Goal: Information Seeking & Learning: Learn about a topic

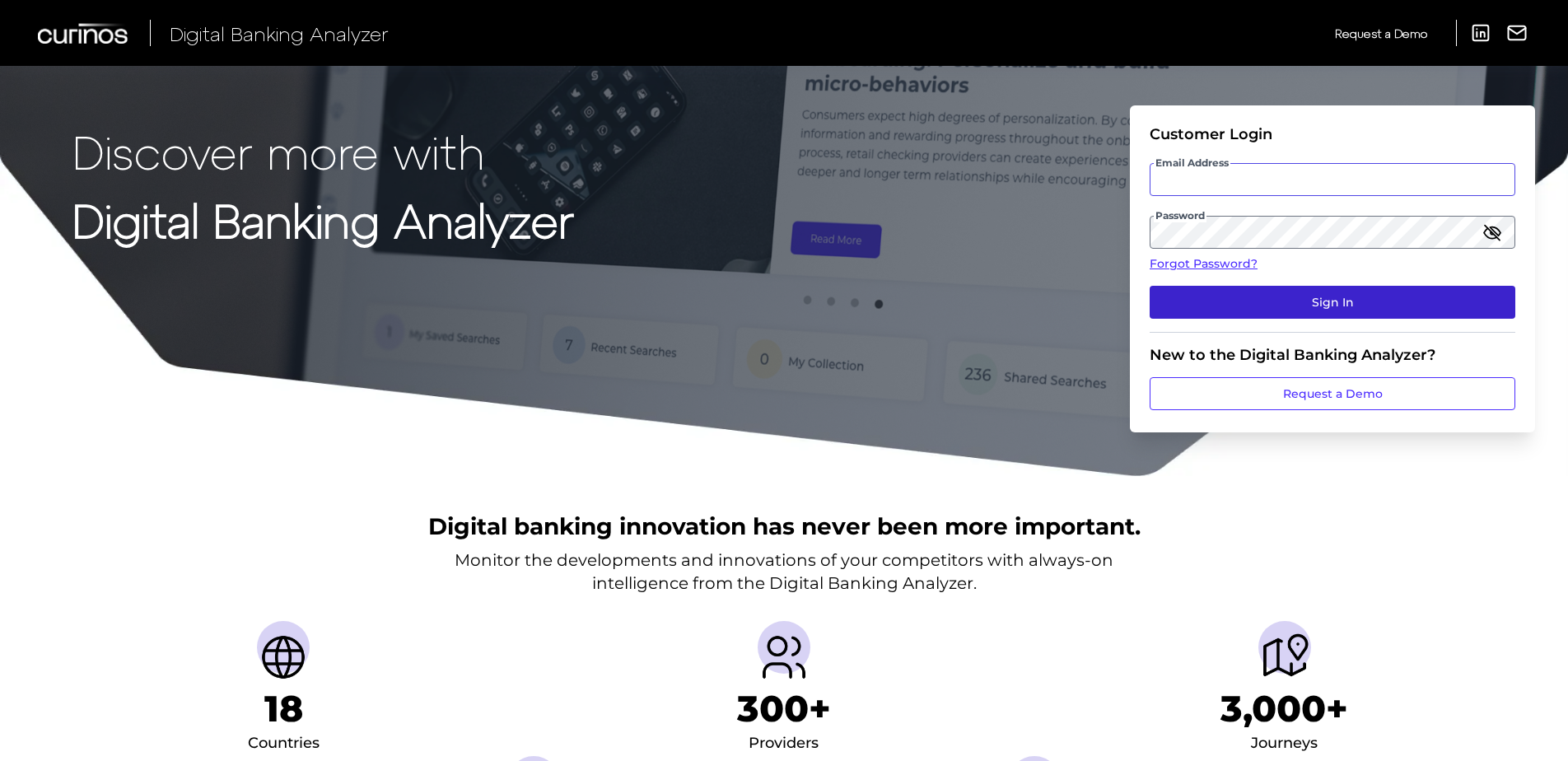
type input "[PERSON_NAME][EMAIL_ADDRESS][PERSON_NAME][DOMAIN_NAME]"
click at [1288, 301] on button "Sign In" at bounding box center [1333, 302] width 366 height 33
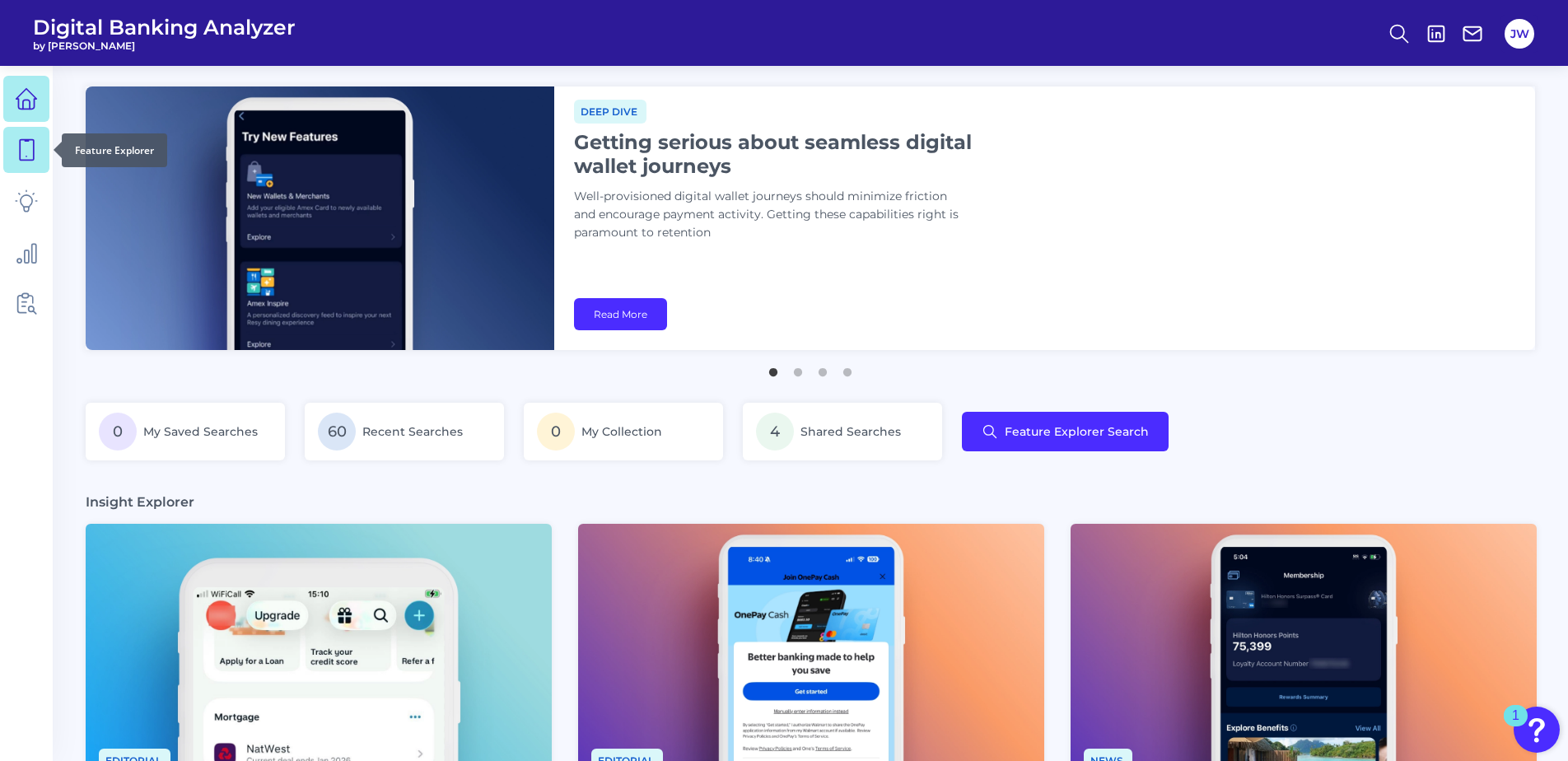
click at [27, 148] on icon at bounding box center [27, 150] width 23 height 23
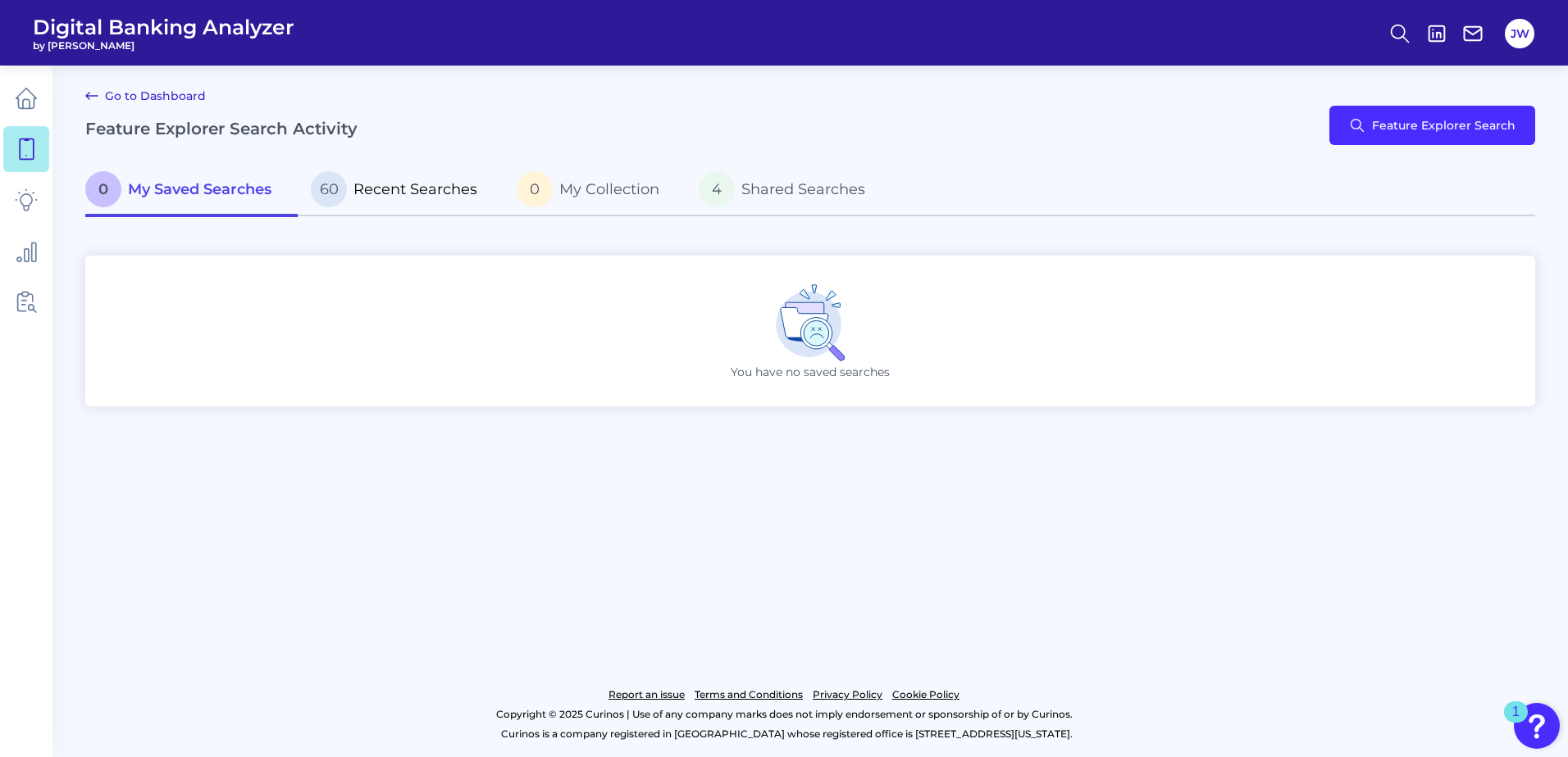
click at [360, 168] on link "60 Recent Searches" at bounding box center [400, 190] width 206 height 52
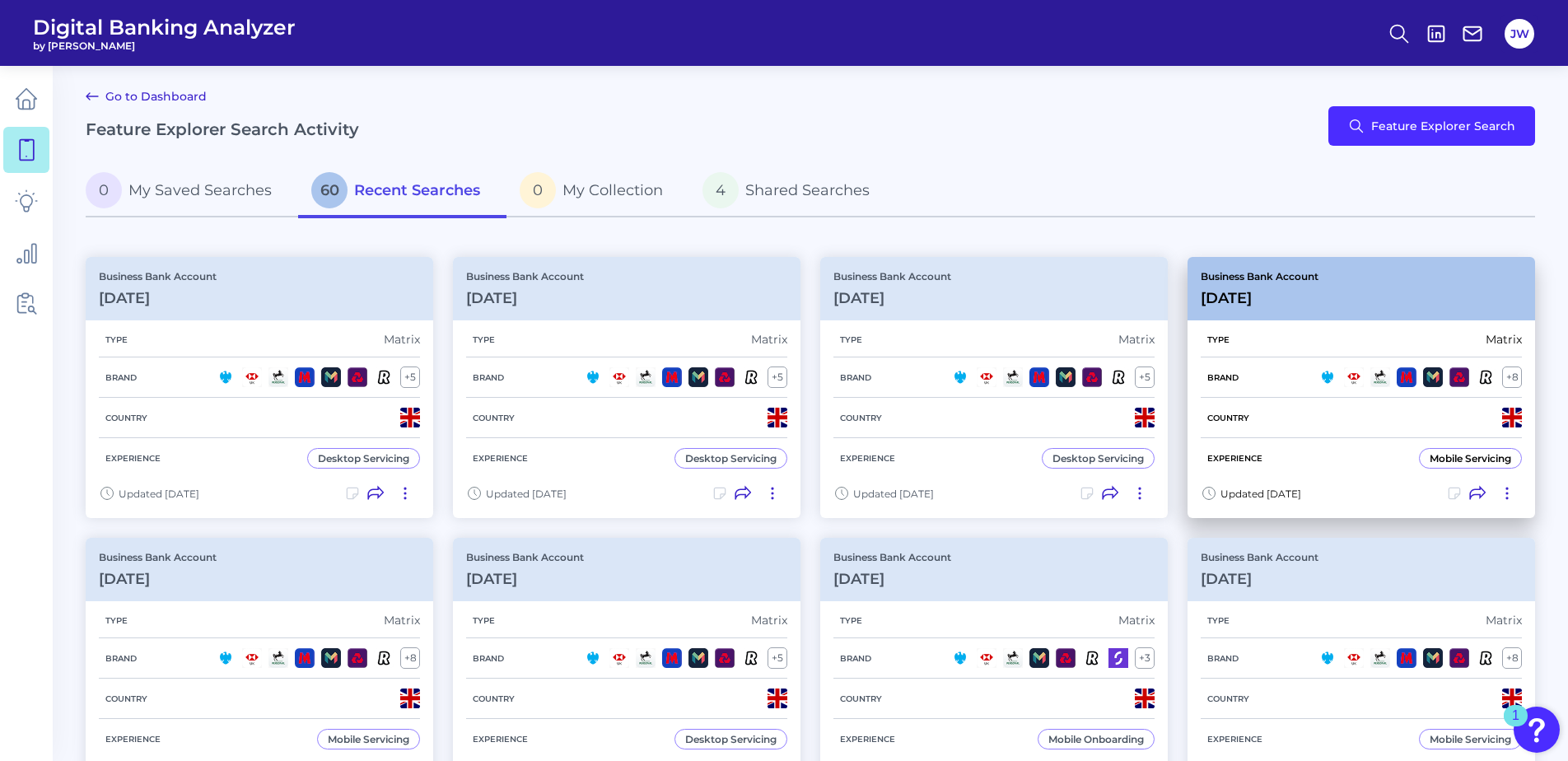
click at [1271, 301] on h3 "[DATE]" at bounding box center [1259, 298] width 118 height 18
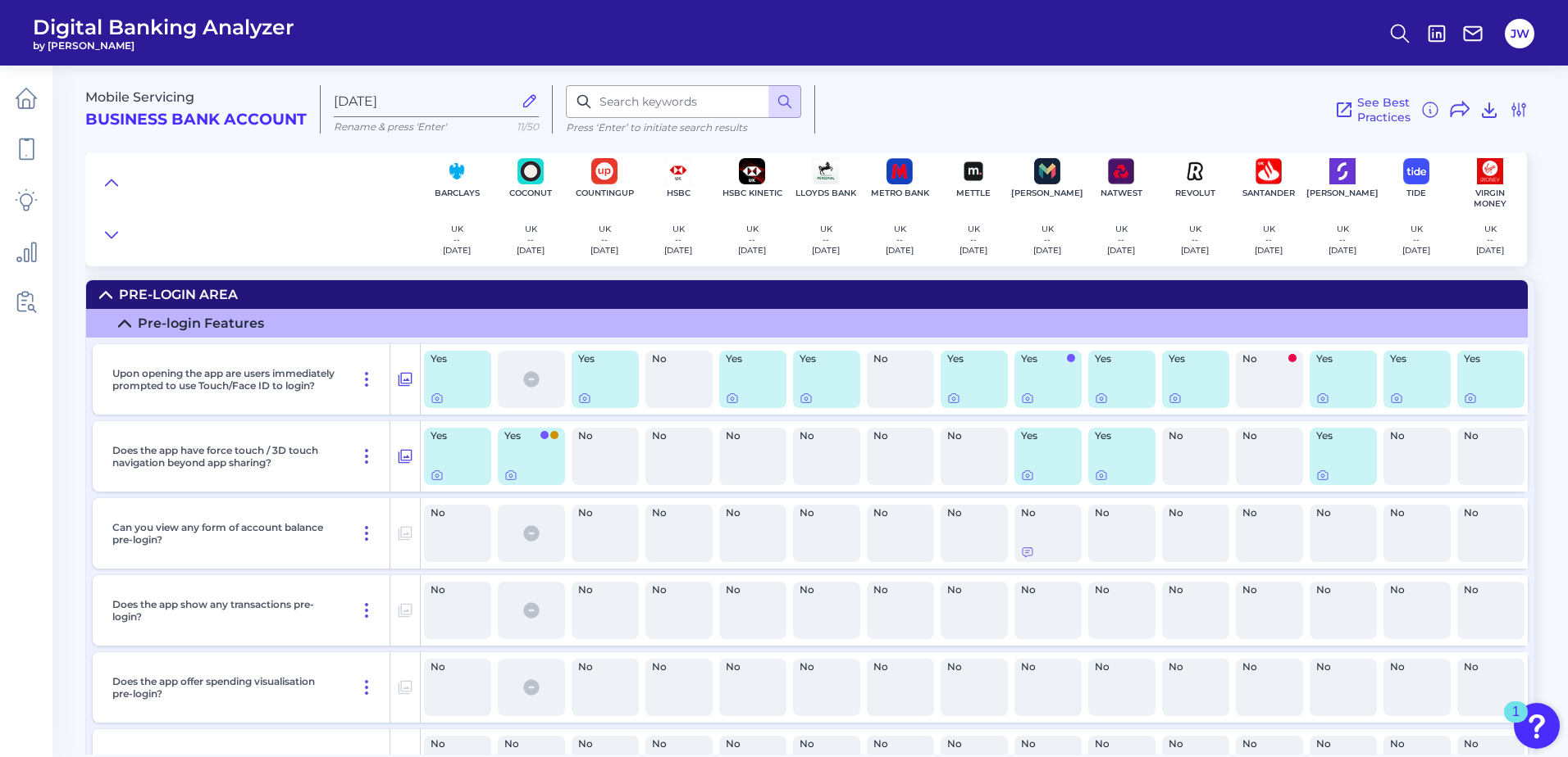
click at [313, 284] on summary "Pre-Login Area" at bounding box center [806, 294] width 1442 height 28
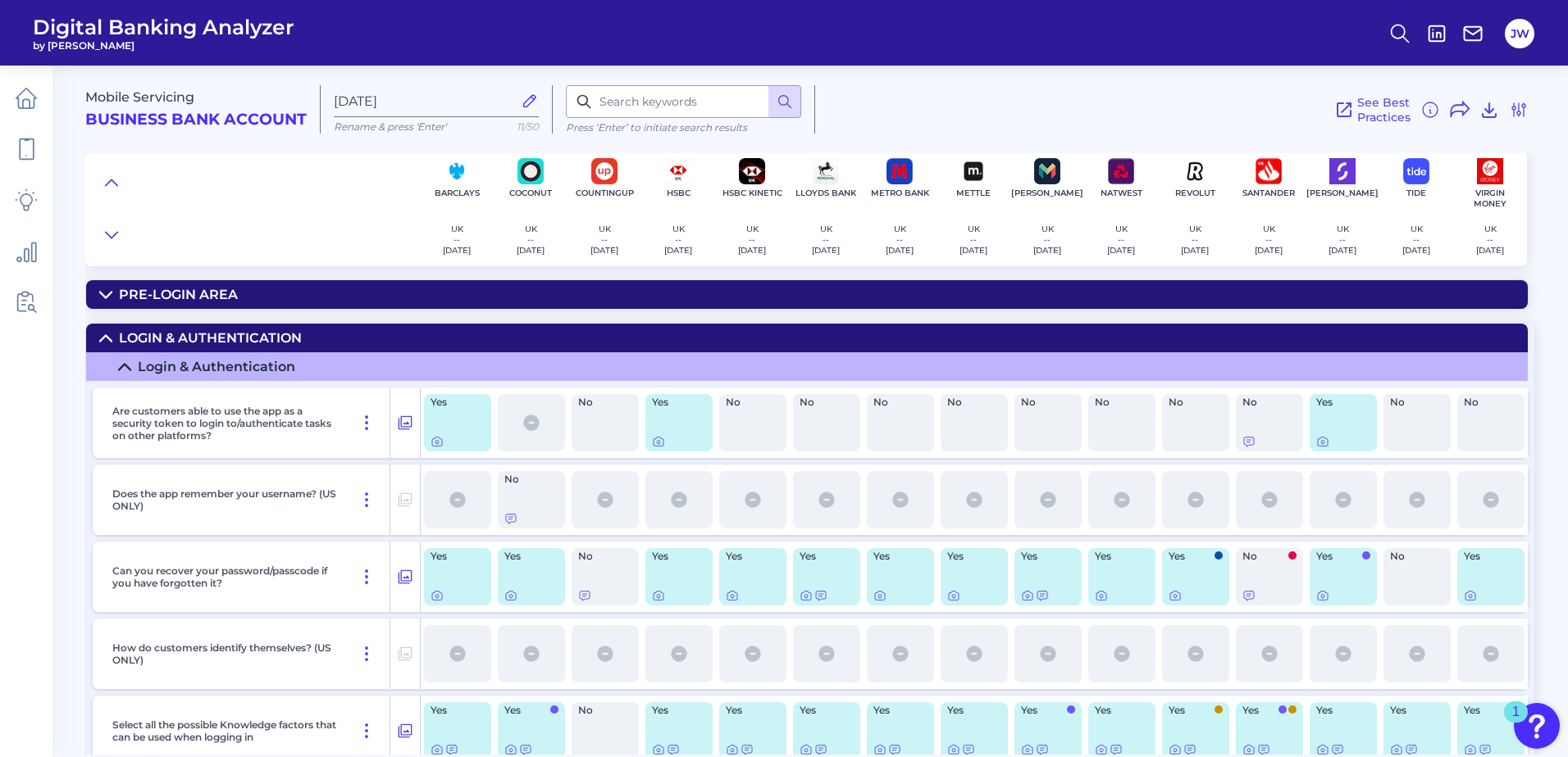
click at [274, 333] on div "Login & Authentication" at bounding box center [209, 338] width 183 height 16
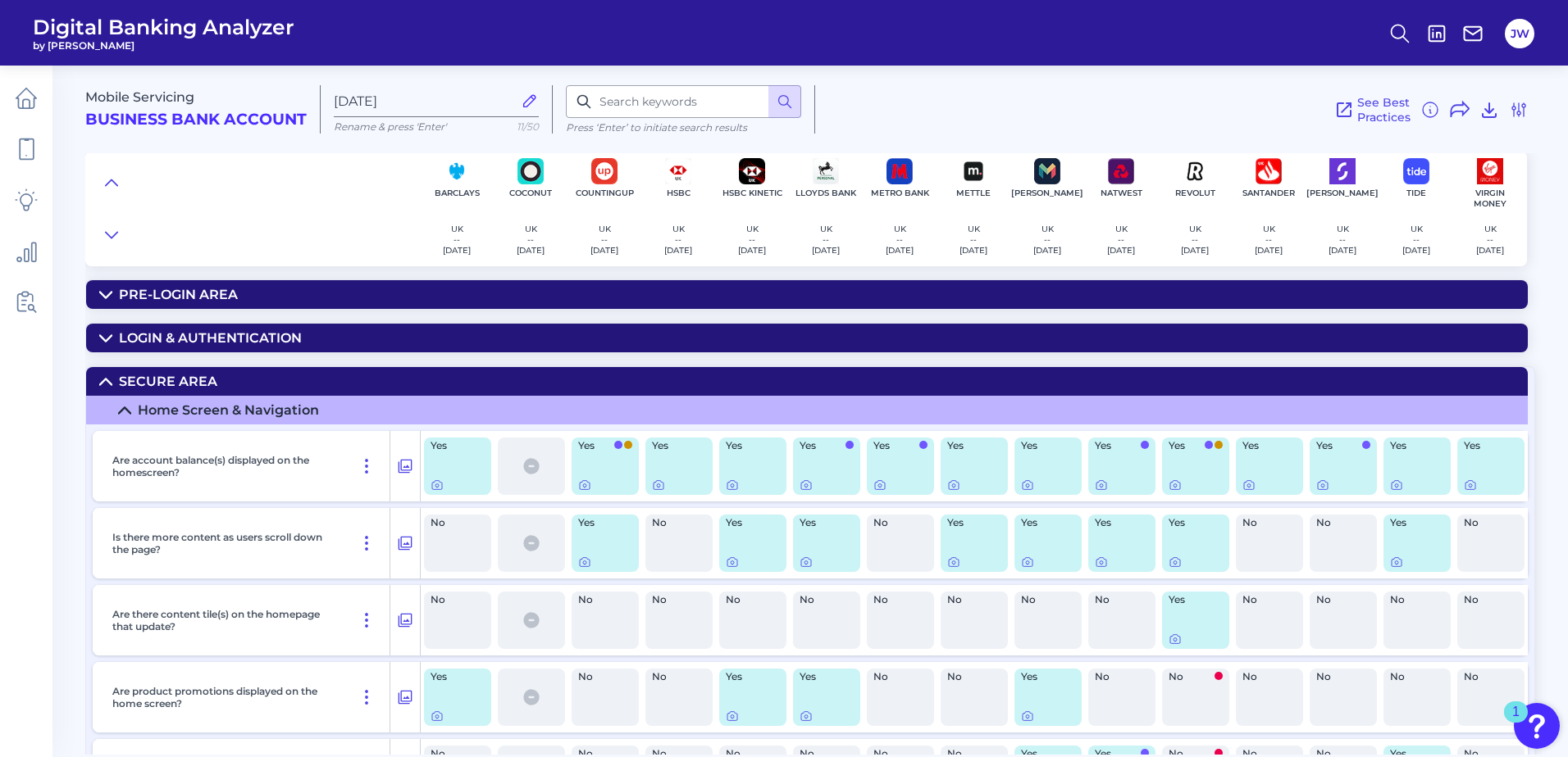
click at [258, 377] on summary "Secure Area" at bounding box center [806, 382] width 1442 height 28
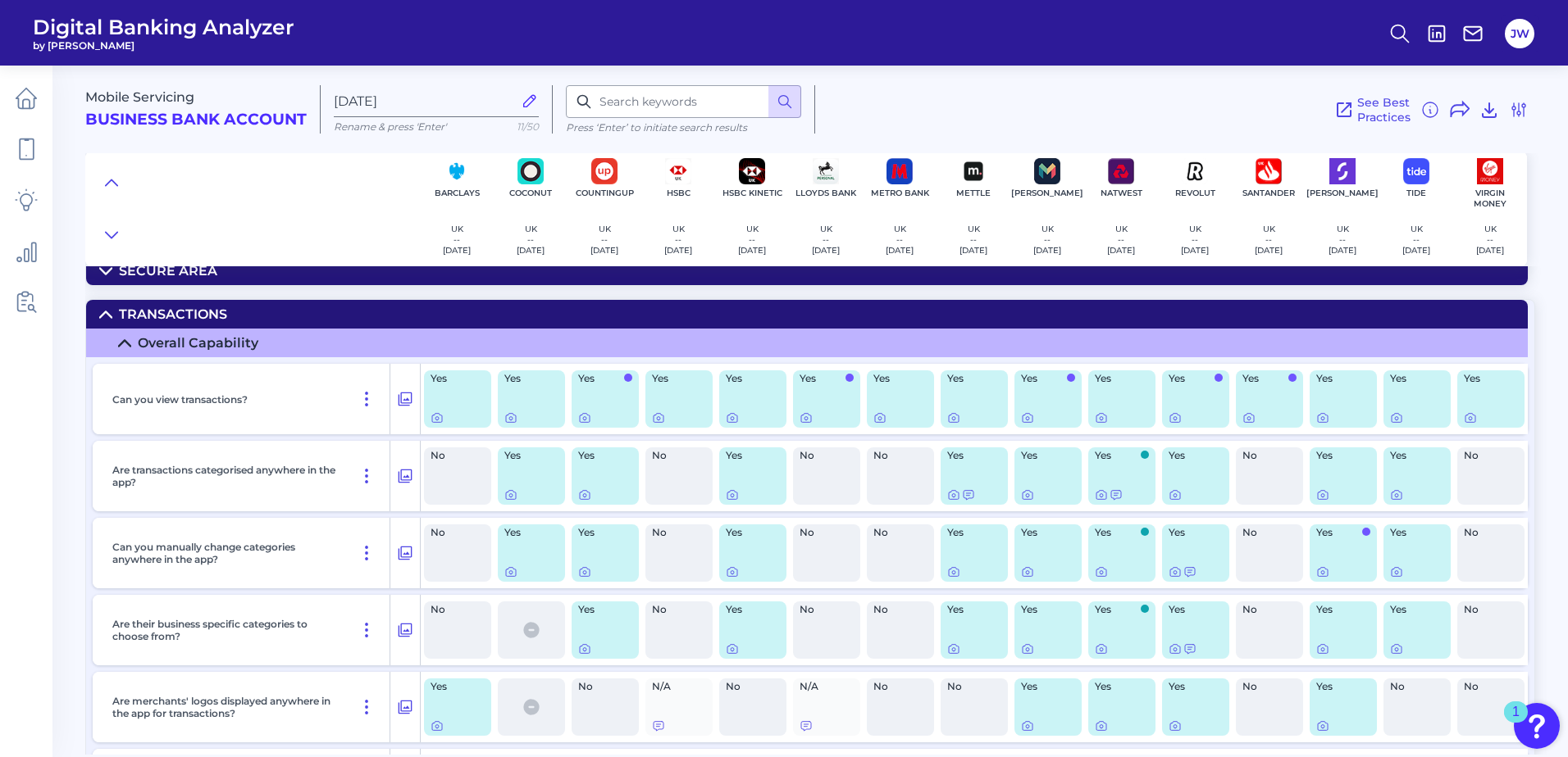
scroll to position [82, 0]
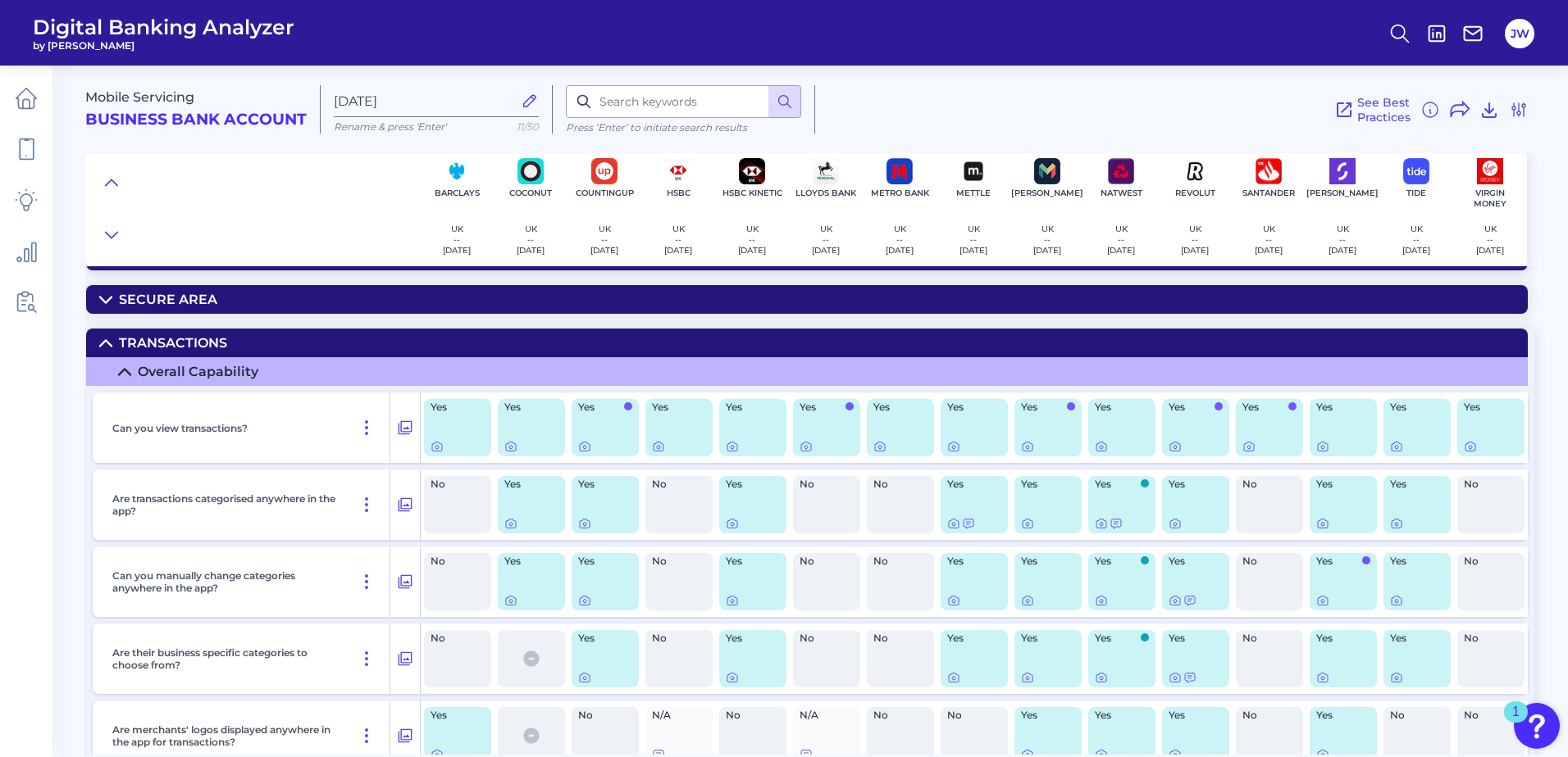
click at [230, 330] on summary "Transactions" at bounding box center [806, 343] width 1442 height 28
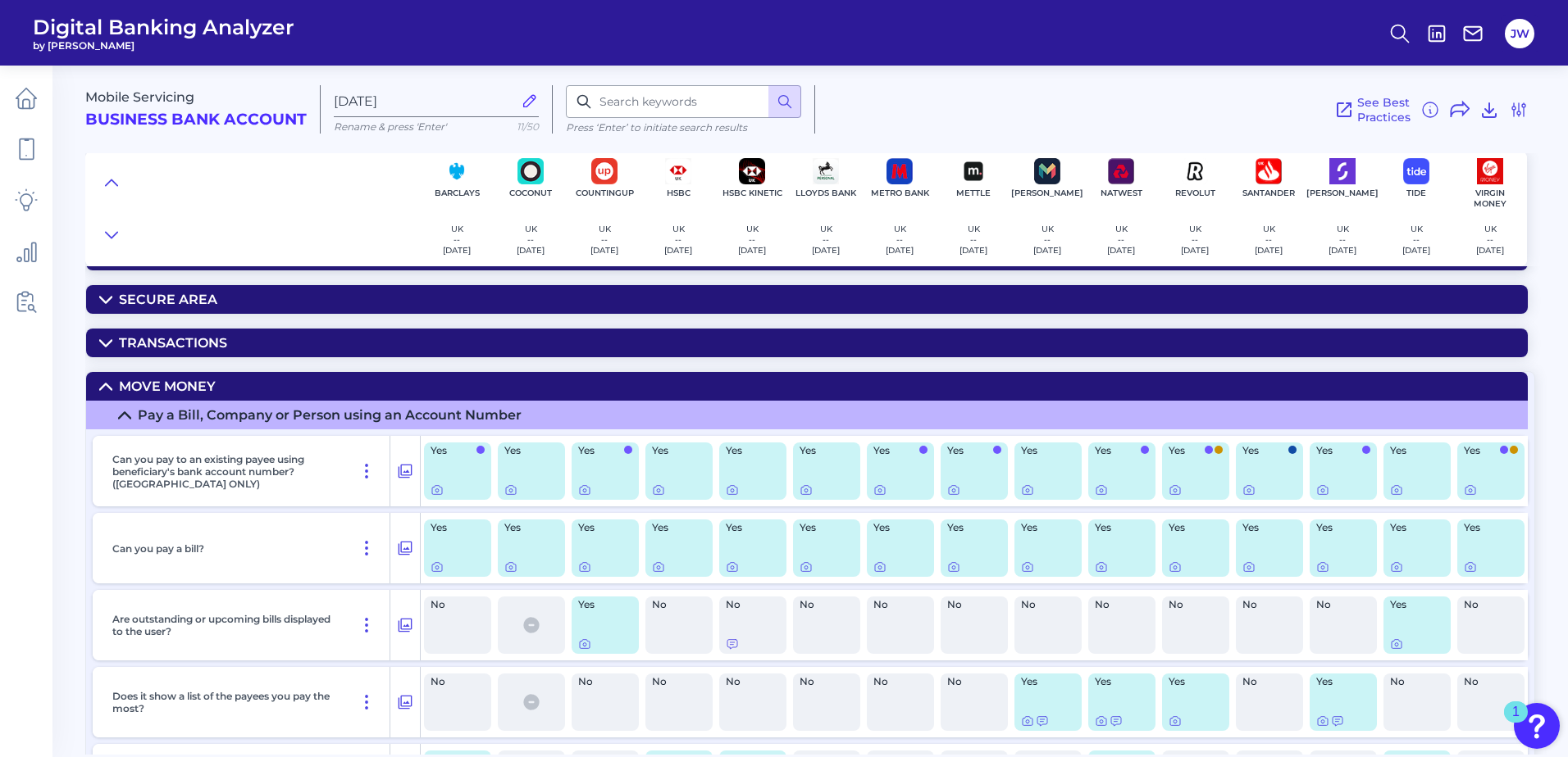
click at [249, 387] on summary "Move Money" at bounding box center [806, 386] width 1442 height 28
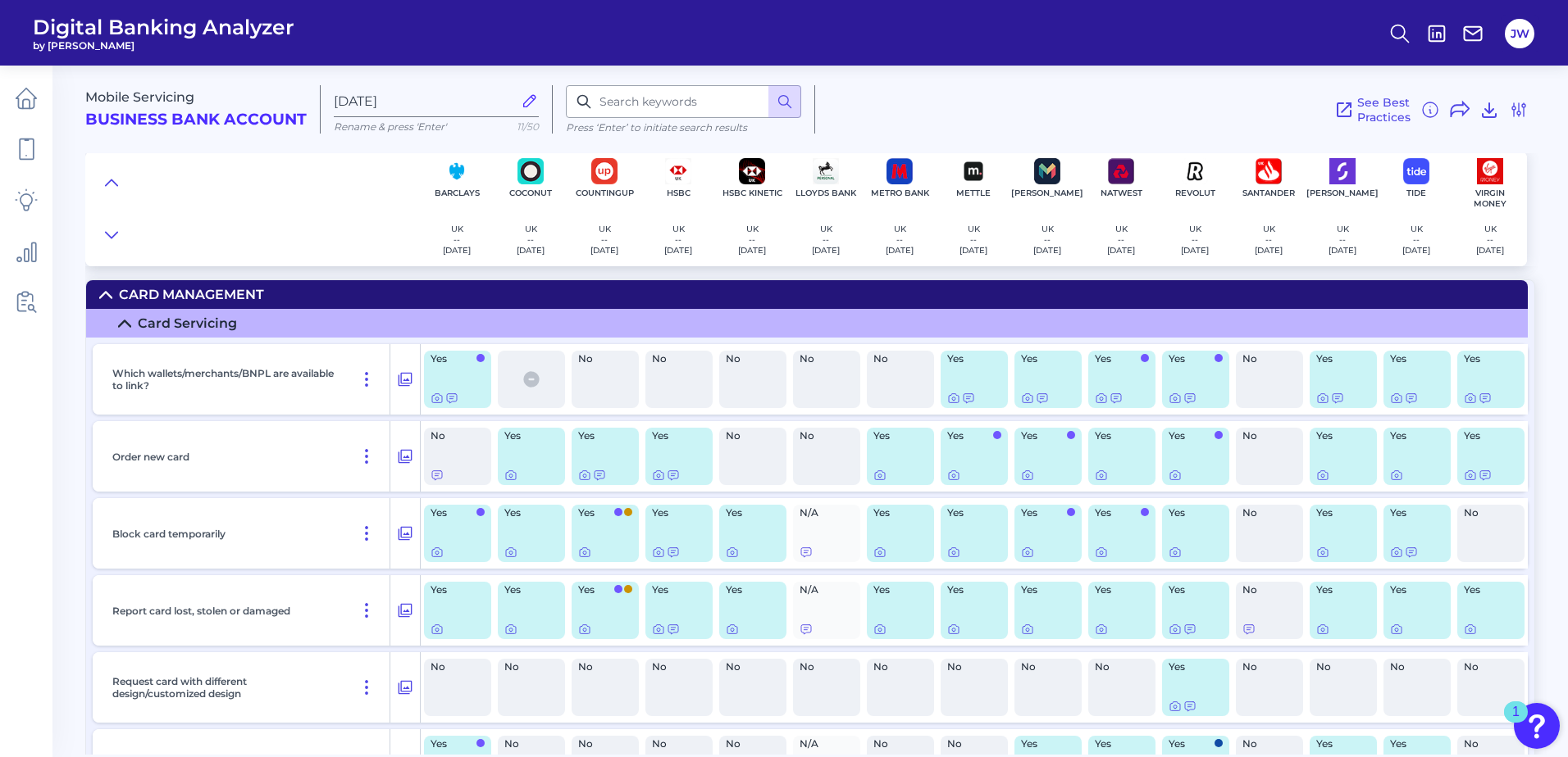
scroll to position [246, 0]
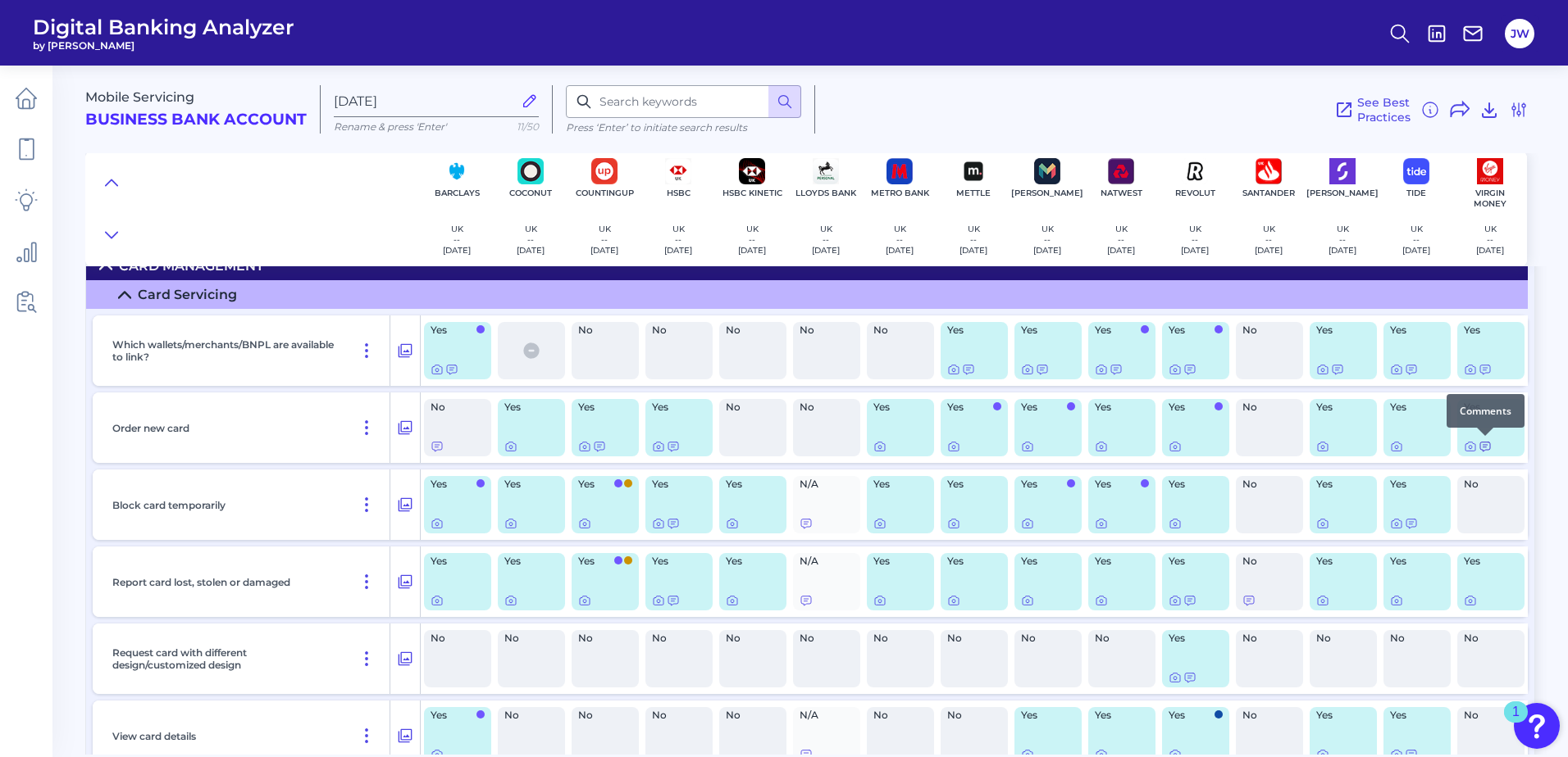
click at [1485, 447] on icon at bounding box center [1484, 447] width 10 height 9
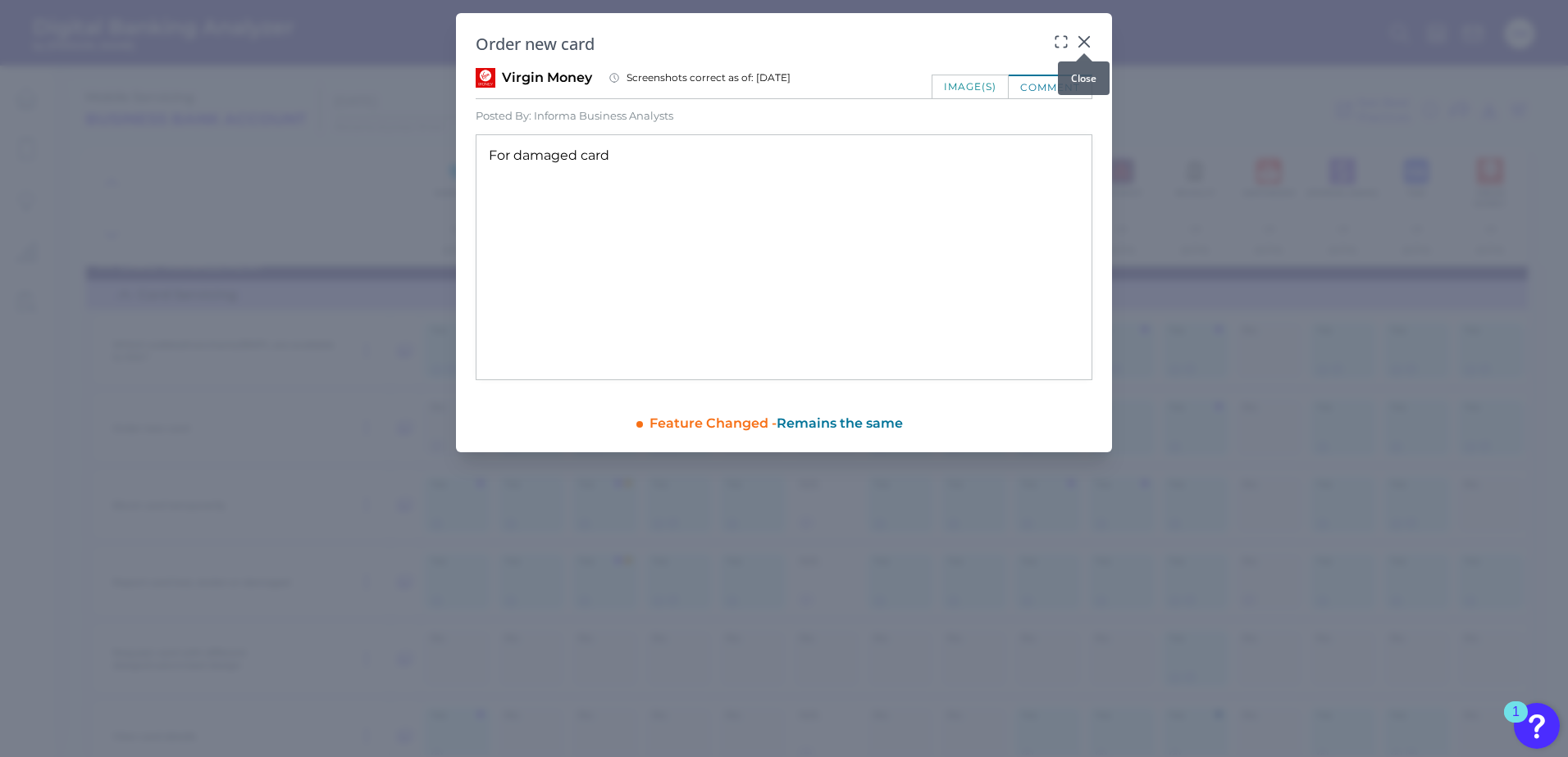
click at [1074, 46] on div "Order new card" at bounding box center [784, 43] width 617 height 22
click at [1087, 40] on icon at bounding box center [1084, 42] width 17 height 17
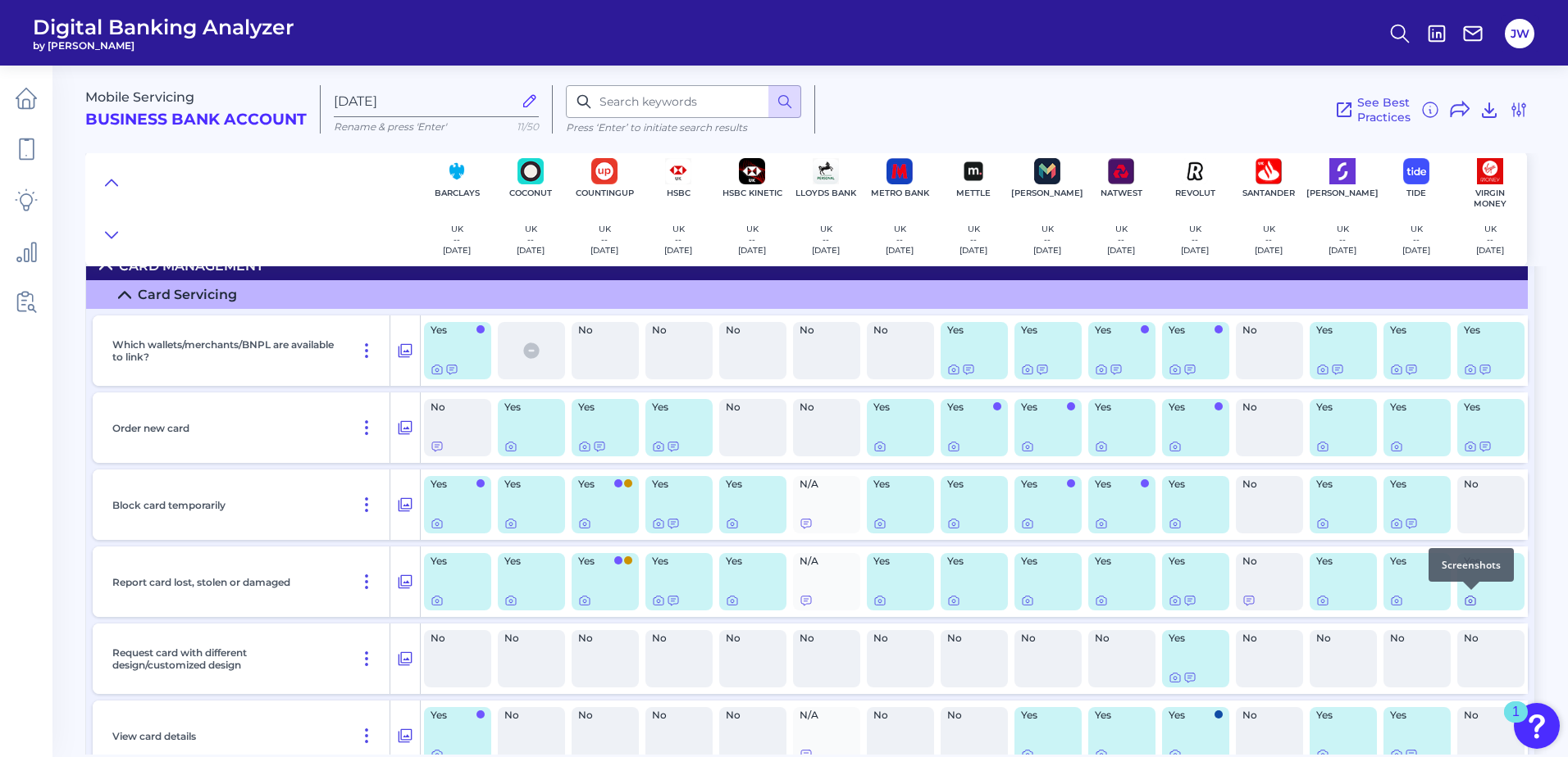
click at [1473, 601] on icon at bounding box center [1470, 600] width 13 height 13
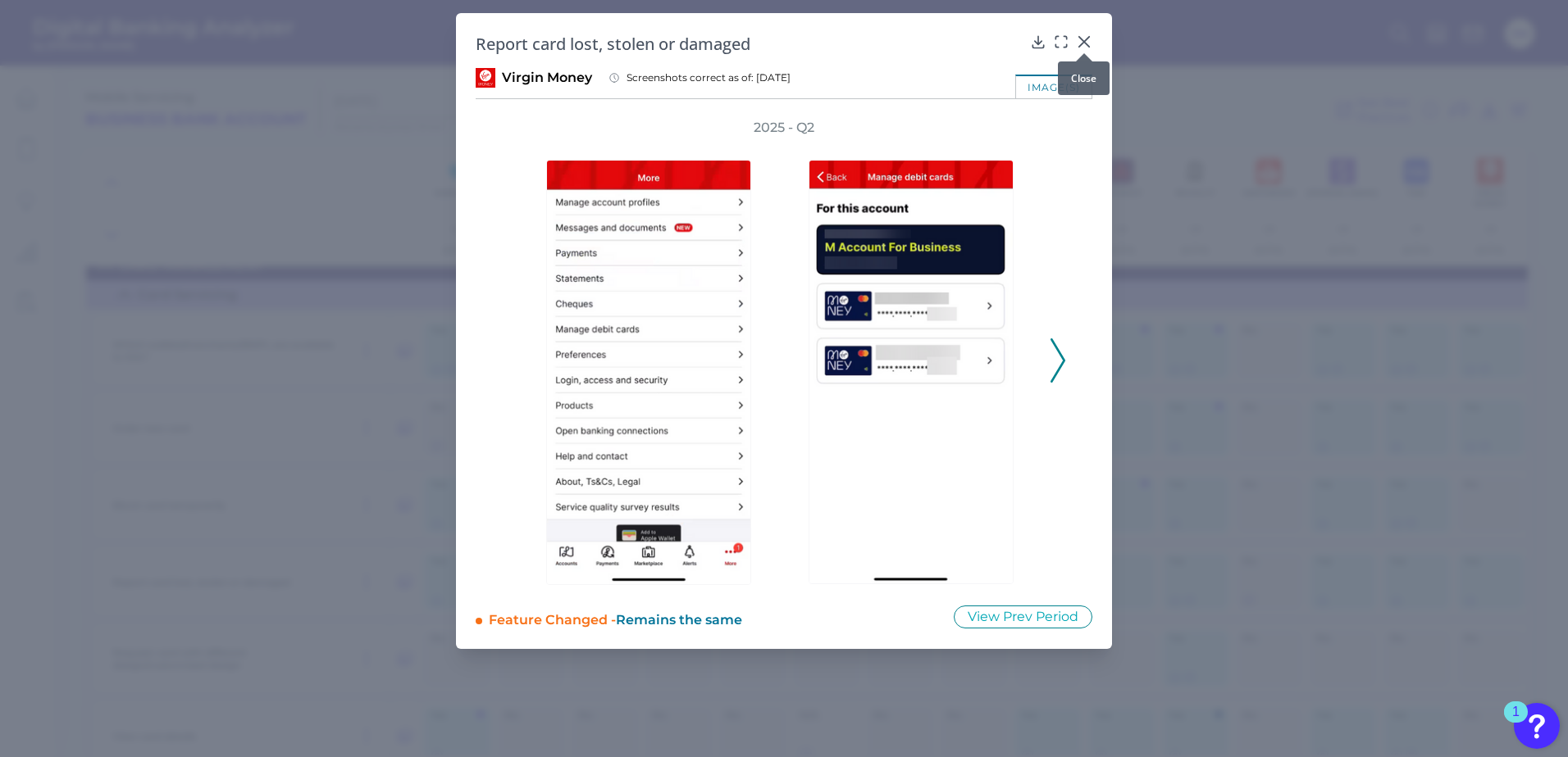
click at [1081, 42] on icon at bounding box center [1084, 42] width 17 height 17
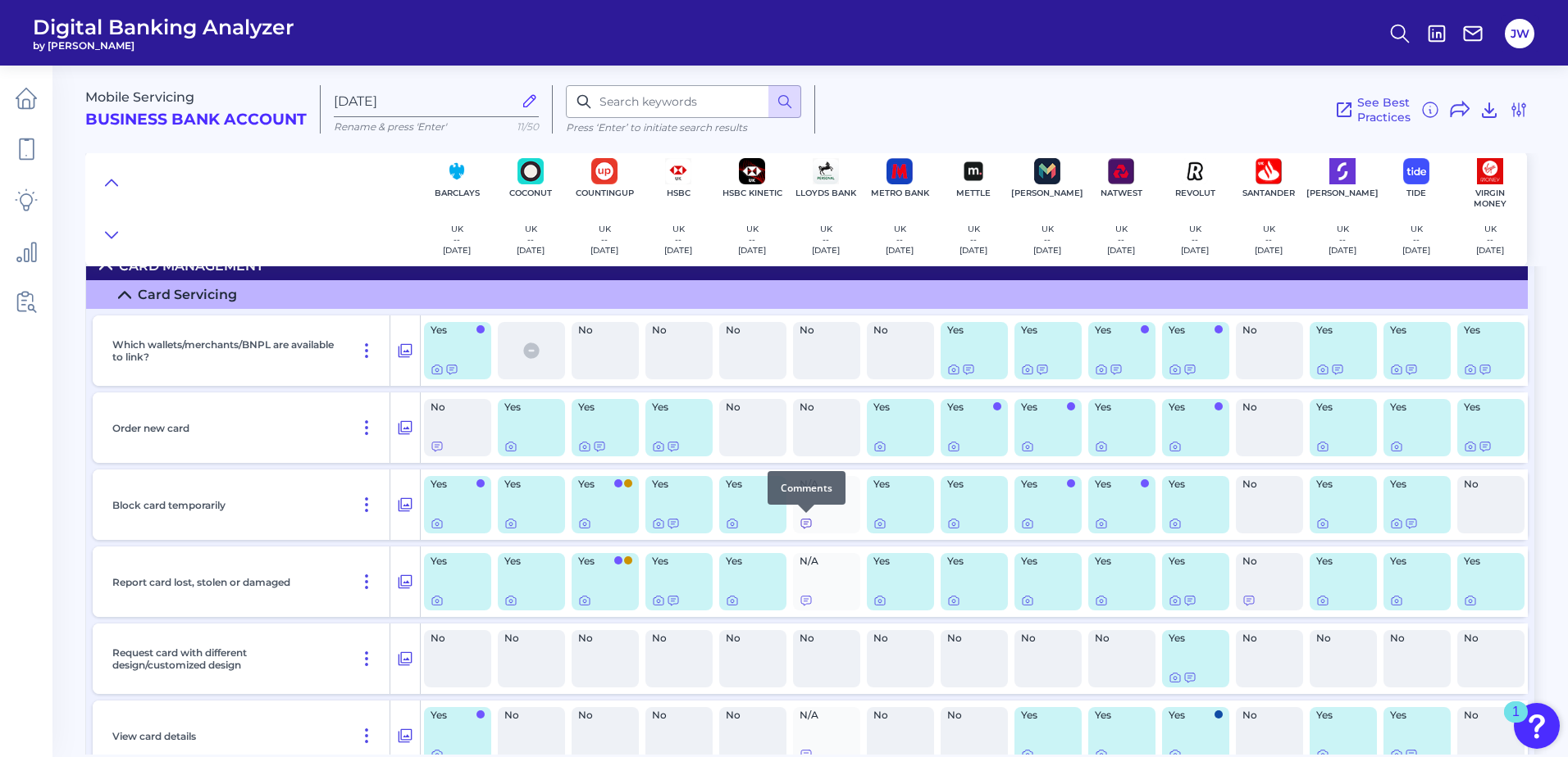
click at [808, 526] on icon at bounding box center [805, 523] width 13 height 13
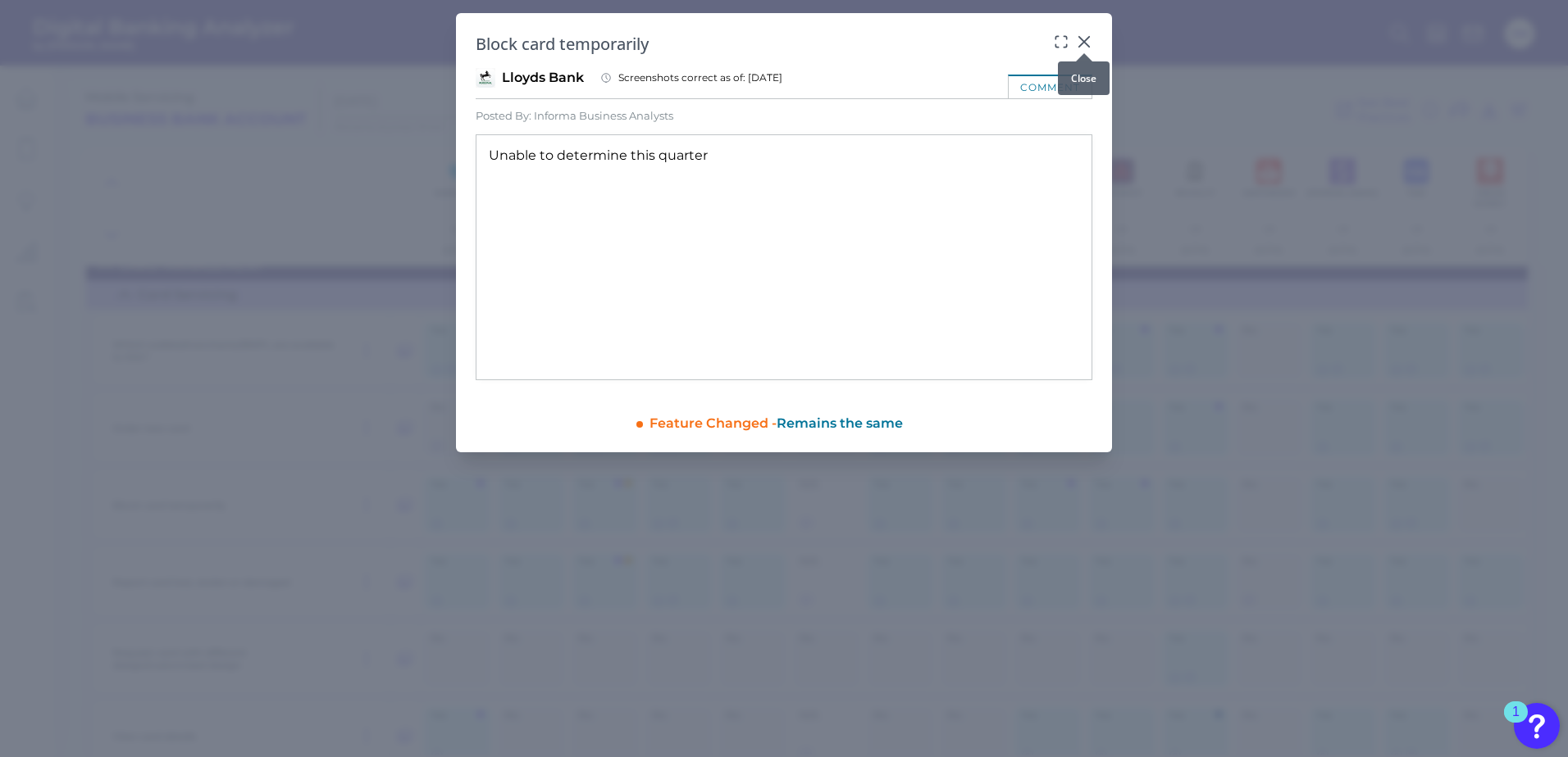
click at [1089, 40] on icon at bounding box center [1084, 42] width 17 height 17
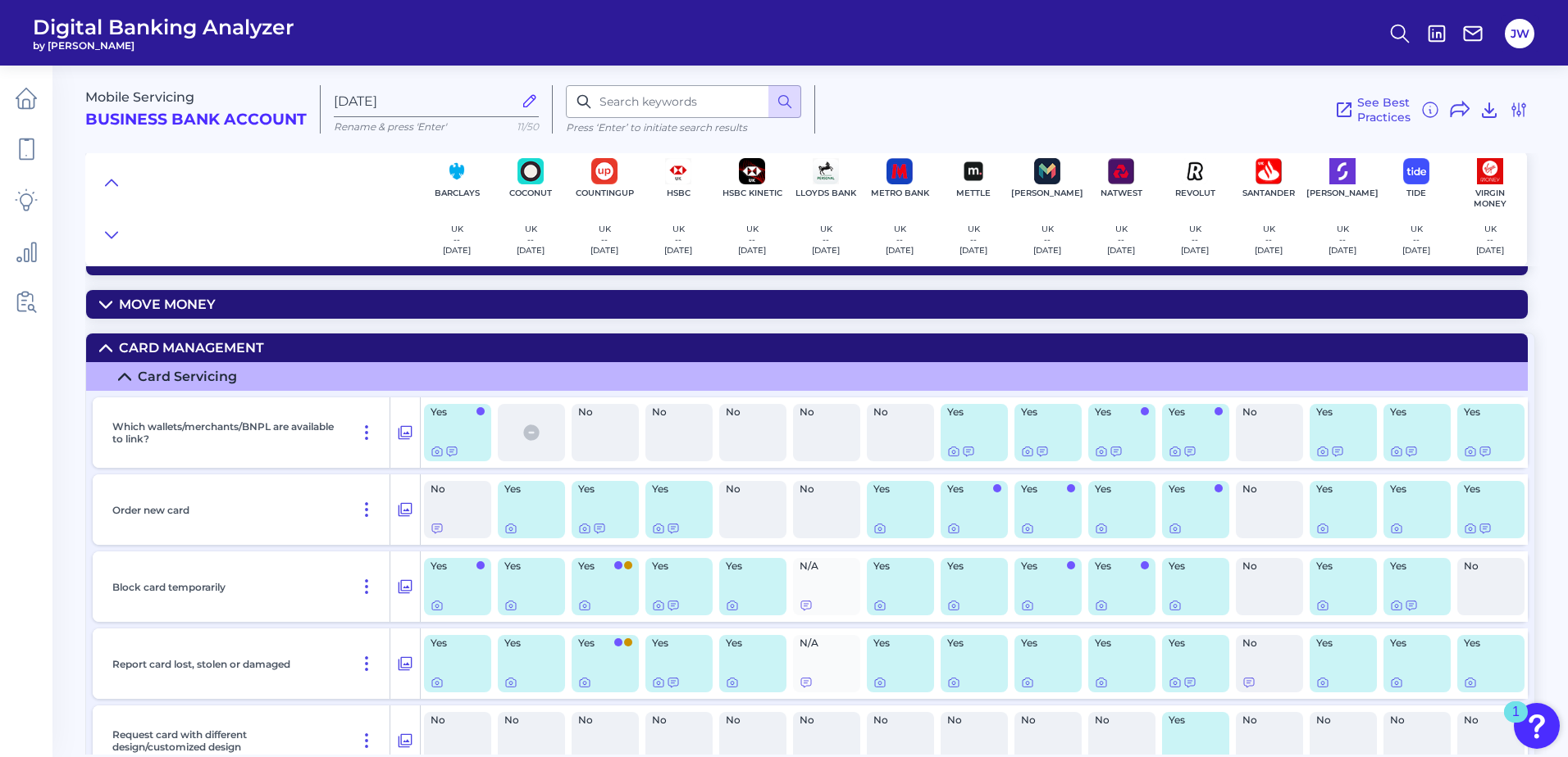
click at [237, 348] on div "Card Management" at bounding box center [191, 348] width 145 height 16
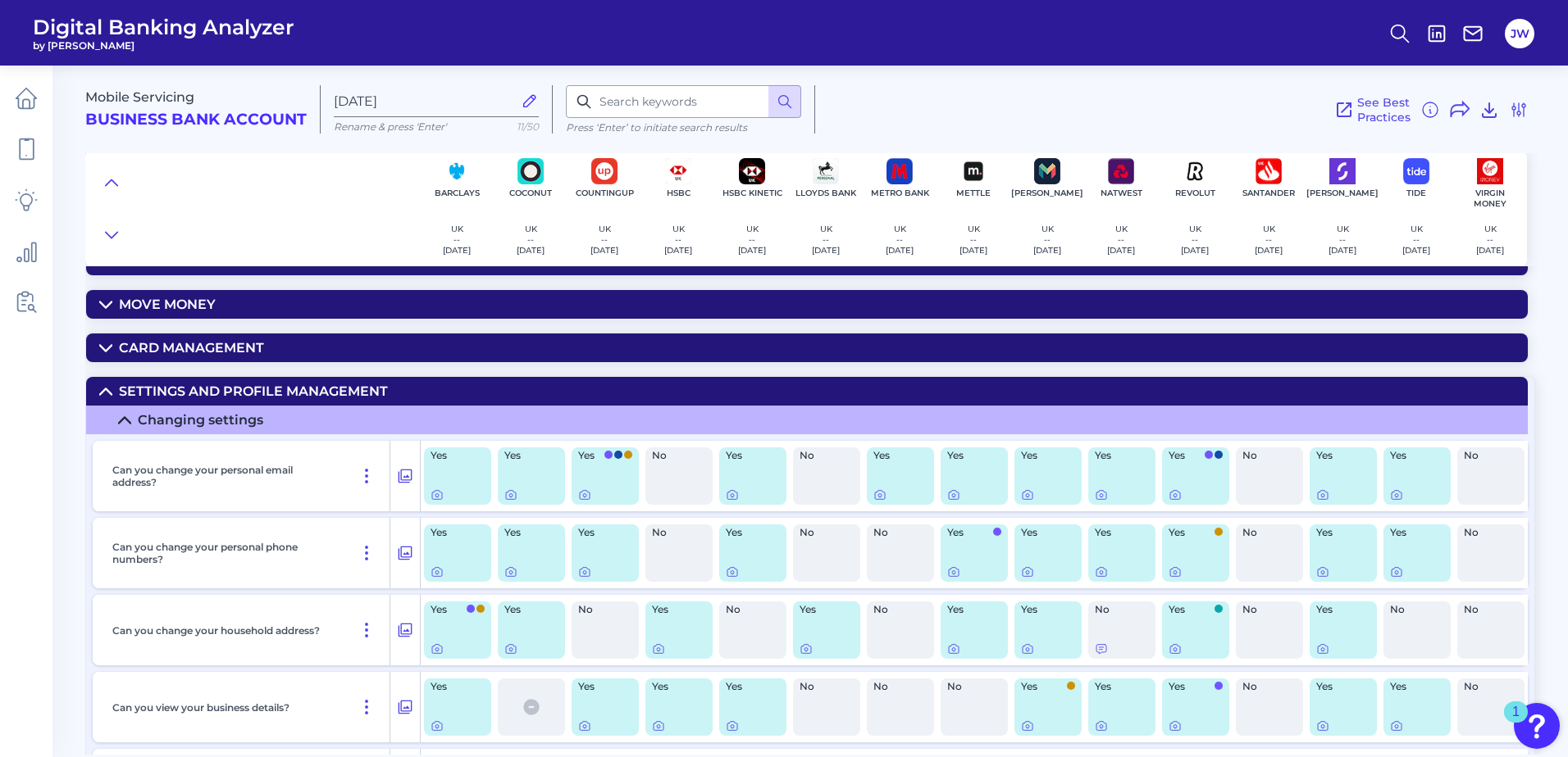
scroll to position [82, 0]
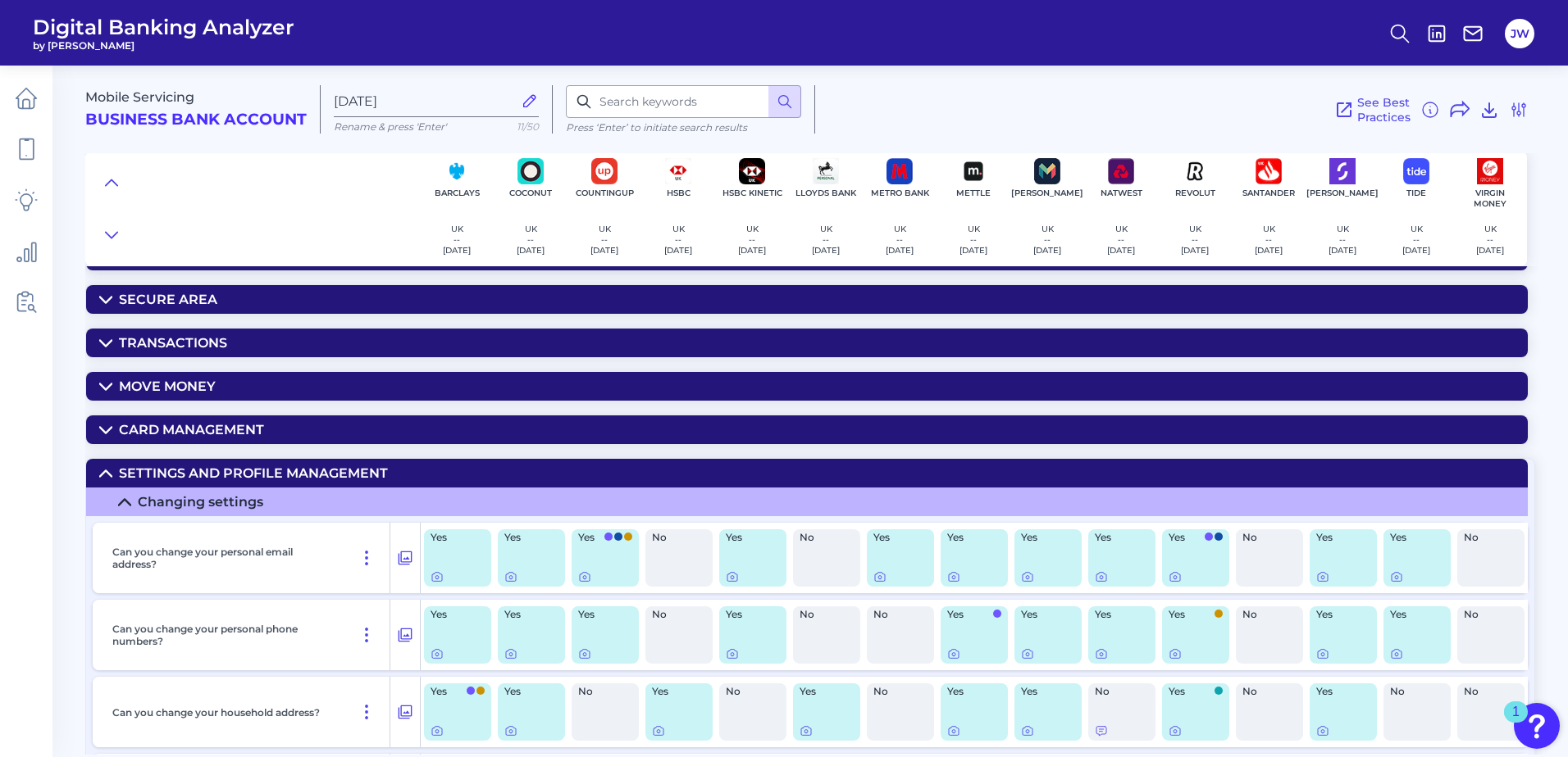
click at [226, 337] on summary "Transactions" at bounding box center [806, 343] width 1442 height 28
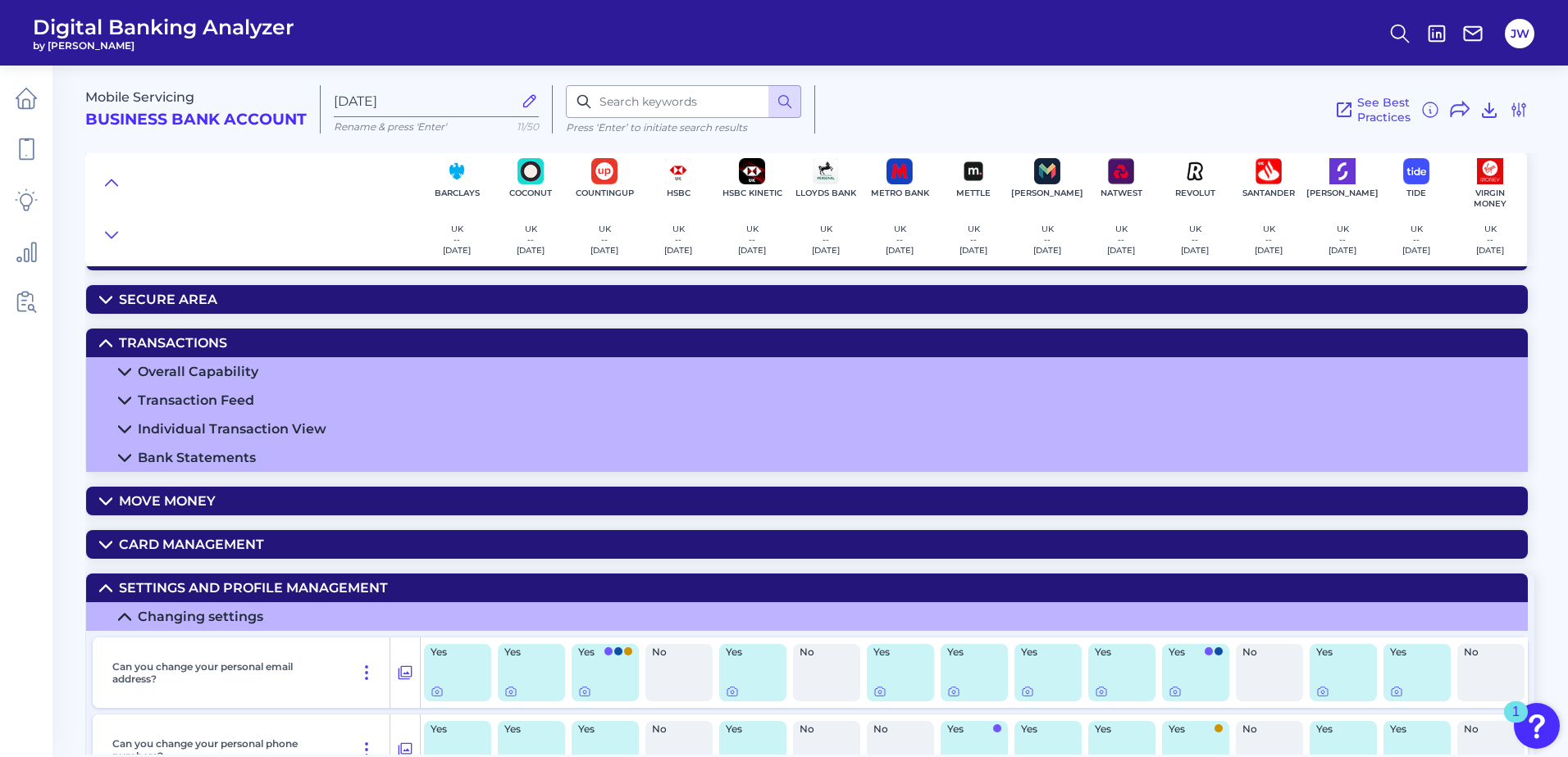
click at [232, 370] on div "Overall Capability" at bounding box center [198, 372] width 120 height 16
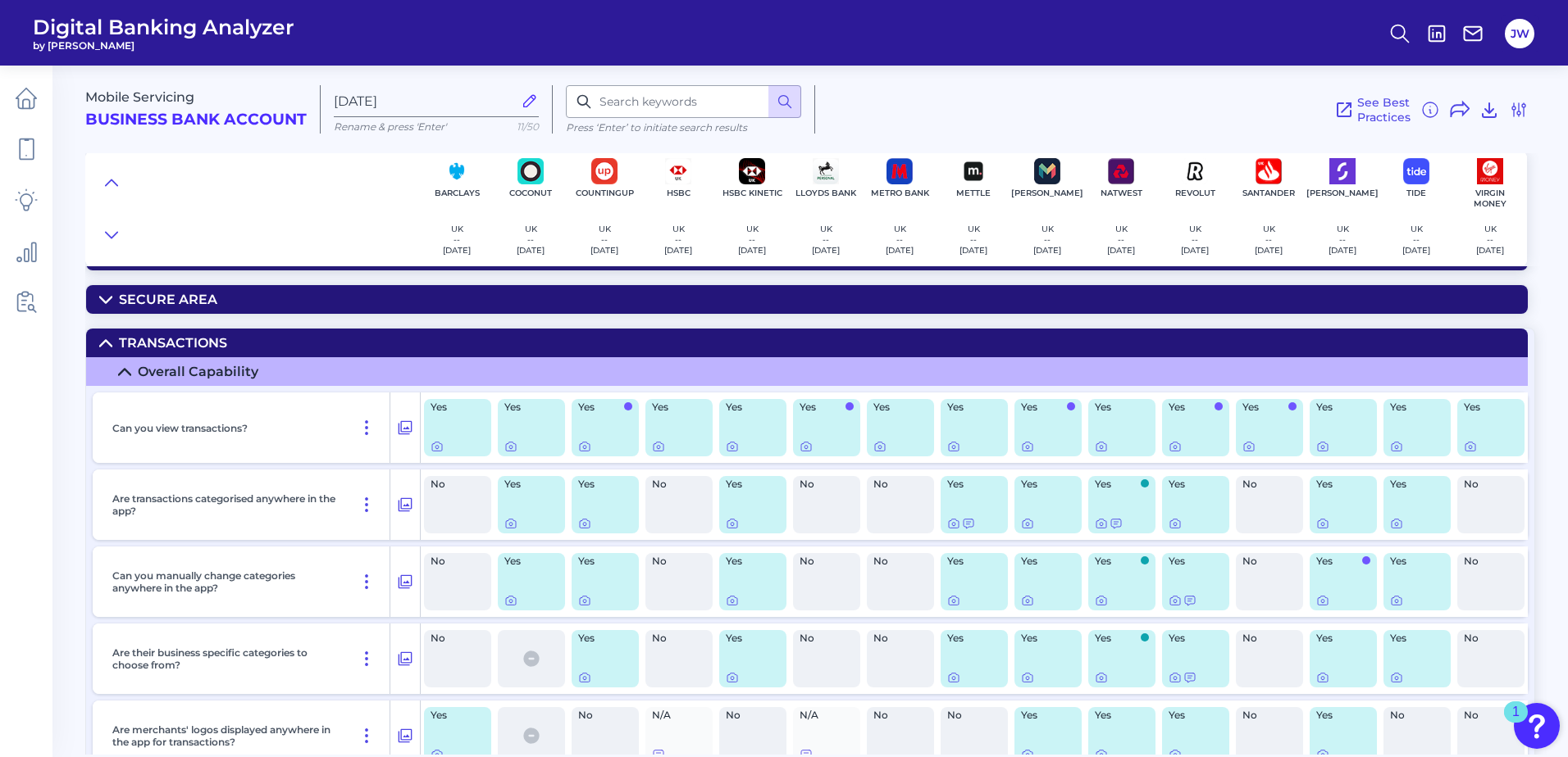
scroll to position [164, 0]
